Goal: Task Accomplishment & Management: Manage account settings

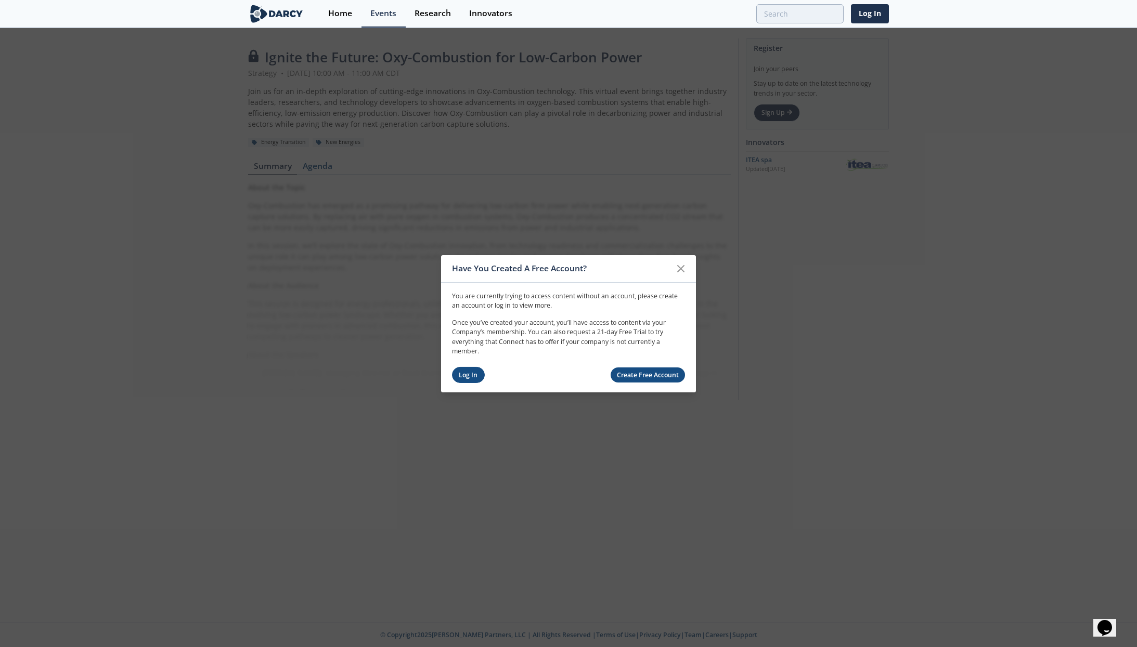
click at [470, 376] on link "Log In" at bounding box center [468, 375] width 33 height 16
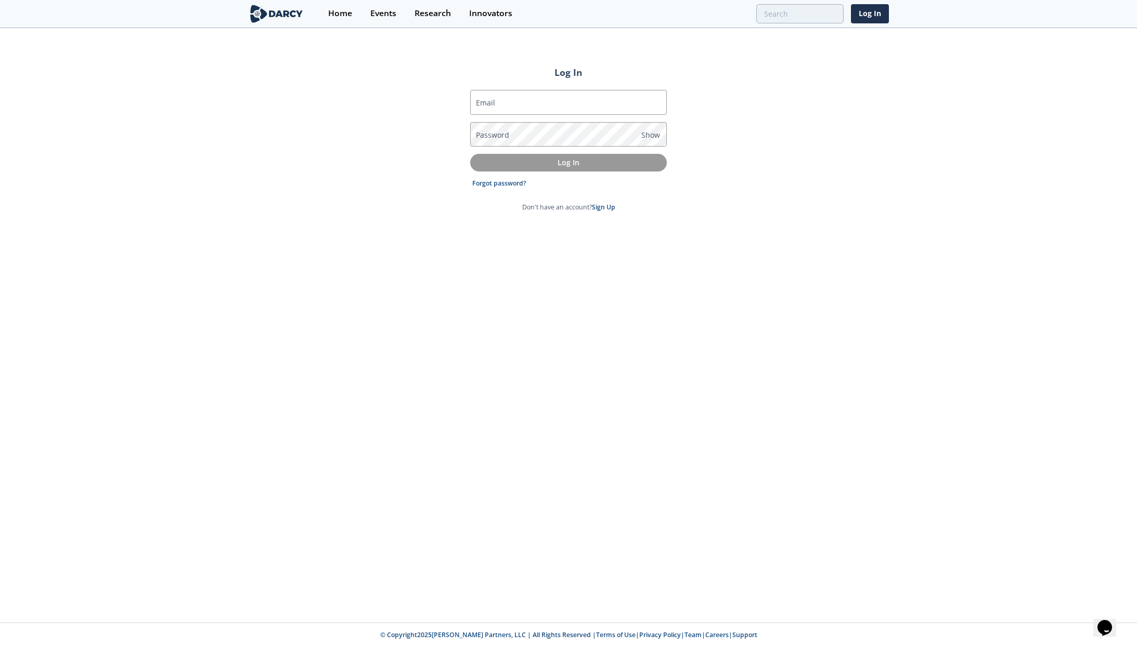
type input "[PERSON_NAME][EMAIL_ADDRESS][PERSON_NAME][DOMAIN_NAME]"
click at [574, 166] on p "Log In" at bounding box center [568, 162] width 182 height 11
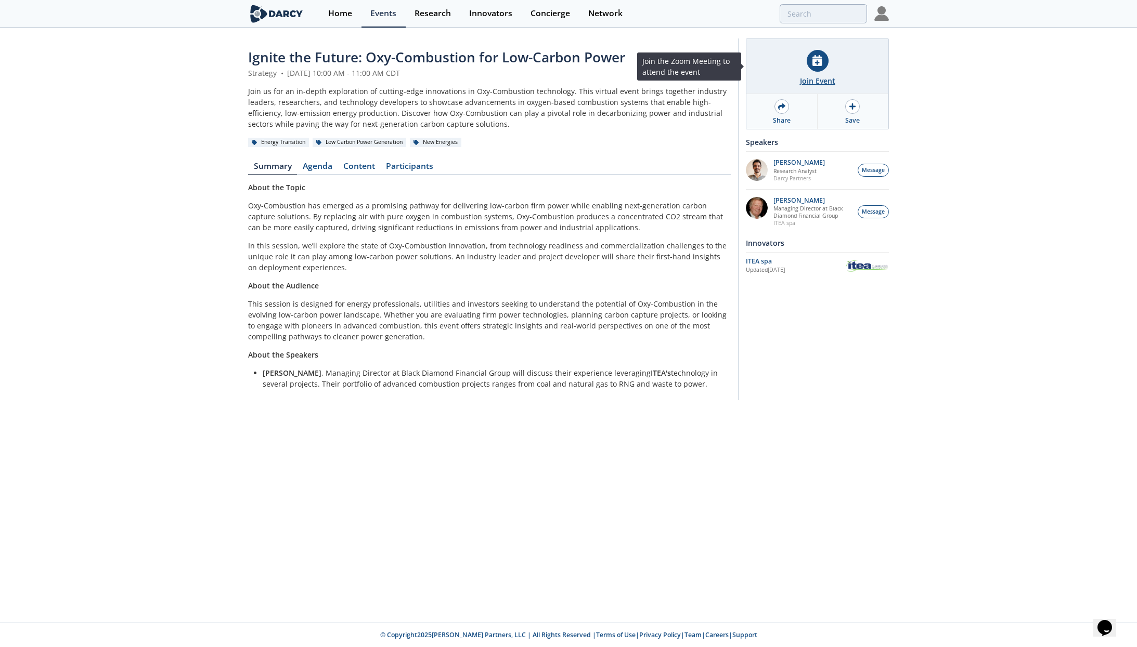
click at [814, 71] on div at bounding box center [817, 61] width 22 height 22
